Goal: Transaction & Acquisition: Purchase product/service

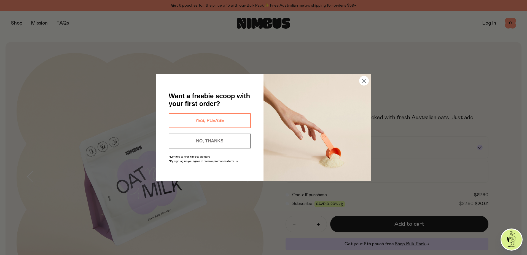
click at [361, 81] on circle "Close dialog" at bounding box center [364, 80] width 9 height 9
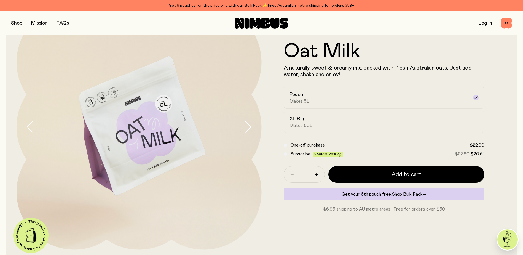
scroll to position [55, 0]
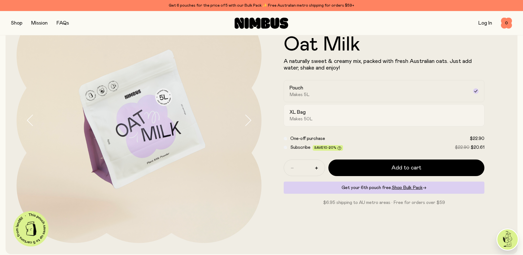
click at [413, 115] on div "XL Bag Makes 50L" at bounding box center [380, 115] width 180 height 13
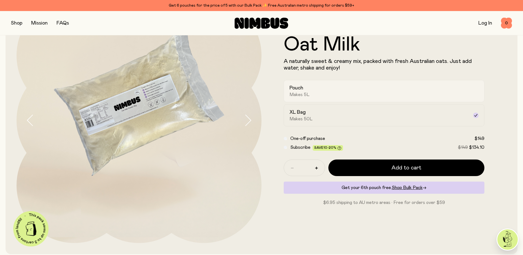
click at [392, 92] on div "Pouch Makes 5L" at bounding box center [380, 91] width 180 height 13
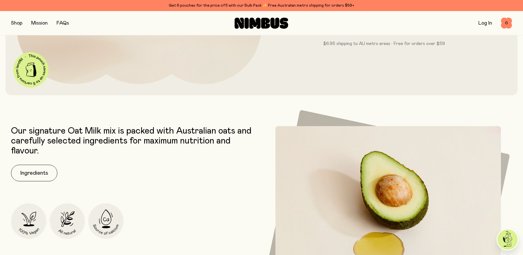
scroll to position [276, 0]
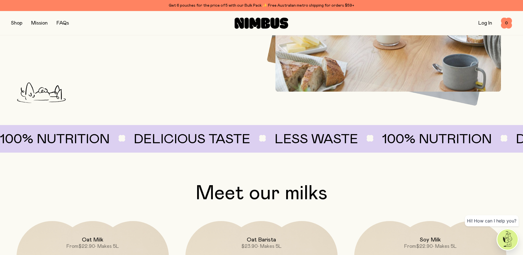
scroll to position [387, 0]
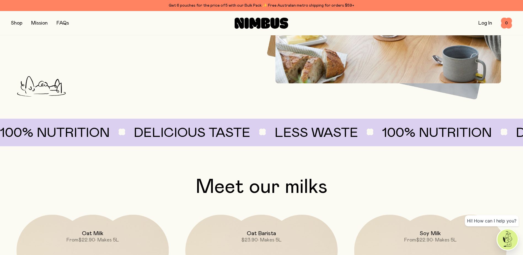
click at [205, 4] on div "Get 6 pouches for the price of 5 with our Bulk Pack ✨ Free Australian metro shi…" at bounding box center [261, 5] width 501 height 7
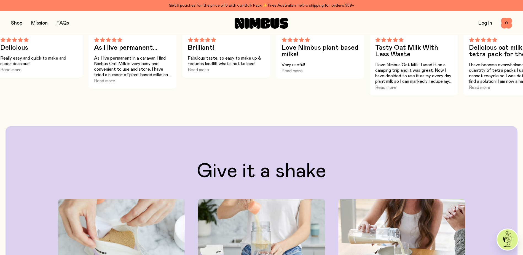
scroll to position [662, 0]
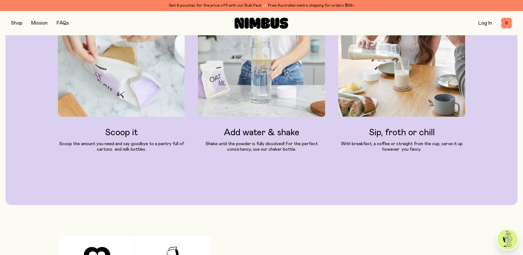
click at [488, 93] on div "Give it a shake Scoop it Scoop the amount you need and say goodbye to a pantry …" at bounding box center [262, 73] width 490 height 192
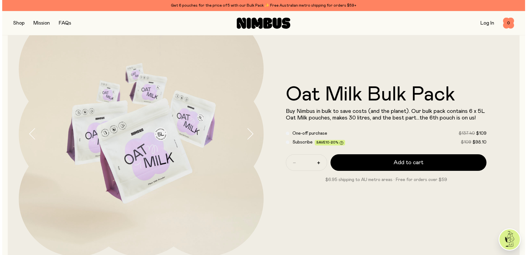
scroll to position [0, 0]
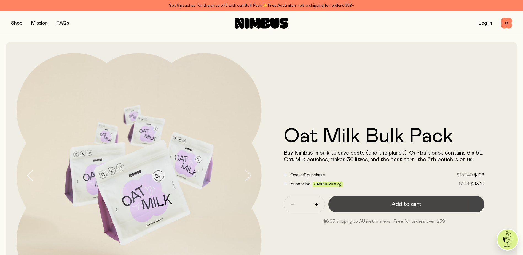
click at [396, 201] on span "Add to cart" at bounding box center [407, 204] width 30 height 8
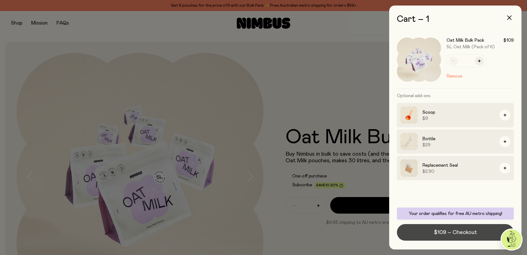
click at [460, 230] on span "$109 – Checkout" at bounding box center [455, 232] width 43 height 8
